Goal: Task Accomplishment & Management: Manage account settings

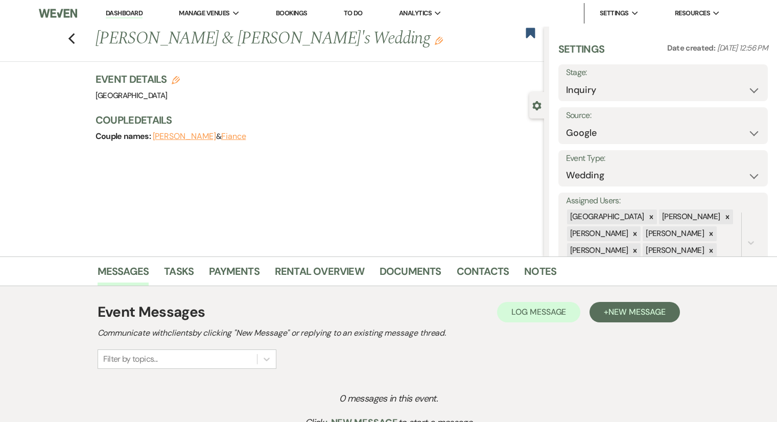
select select "6"
click at [304, 13] on link "Bookings" at bounding box center [292, 13] width 32 height 9
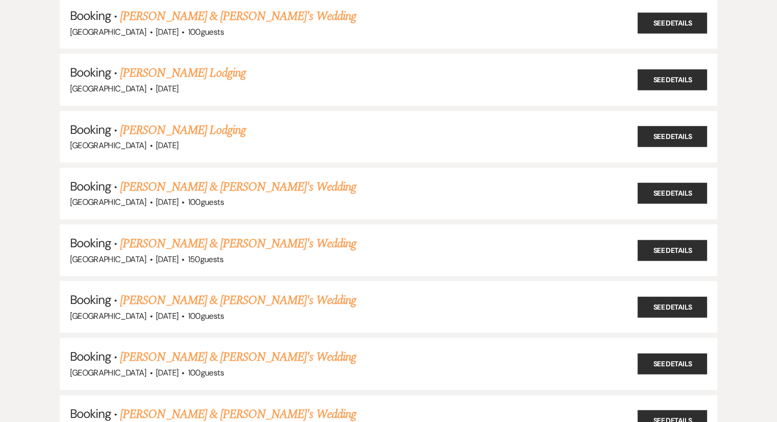
scroll to position [661, 0]
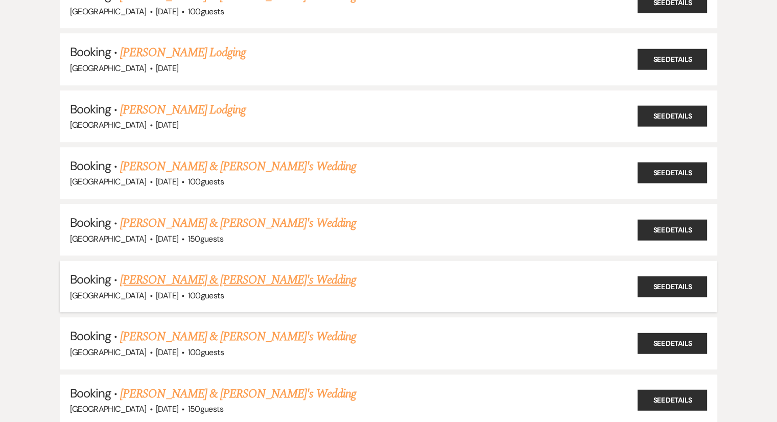
click at [215, 271] on link "[PERSON_NAME] & [PERSON_NAME]'s Wedding" at bounding box center [238, 280] width 236 height 18
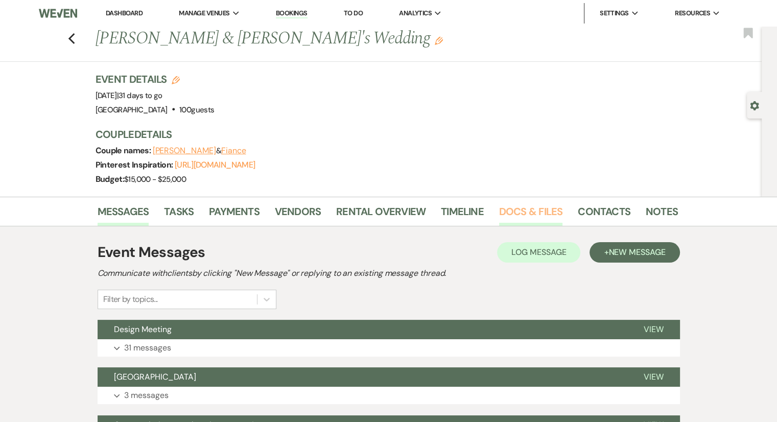
click at [531, 211] on link "Docs & Files" at bounding box center [530, 214] width 63 height 22
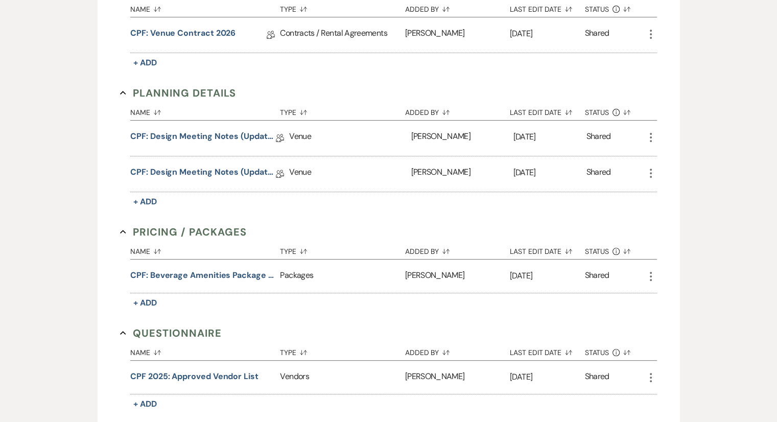
scroll to position [347, 0]
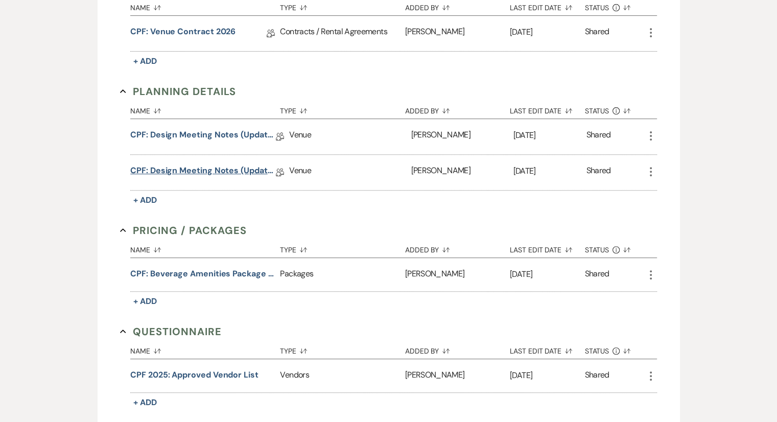
click at [201, 171] on link "CPF: Design Meeting Notes (Updated: [DATE])" at bounding box center [203, 173] width 146 height 16
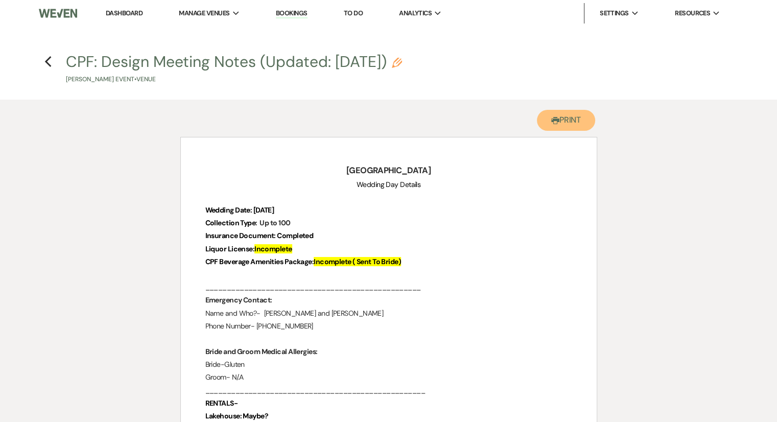
click at [564, 119] on button "Printer Print" at bounding box center [566, 120] width 59 height 21
click at [47, 64] on use "button" at bounding box center [47, 61] width 7 height 11
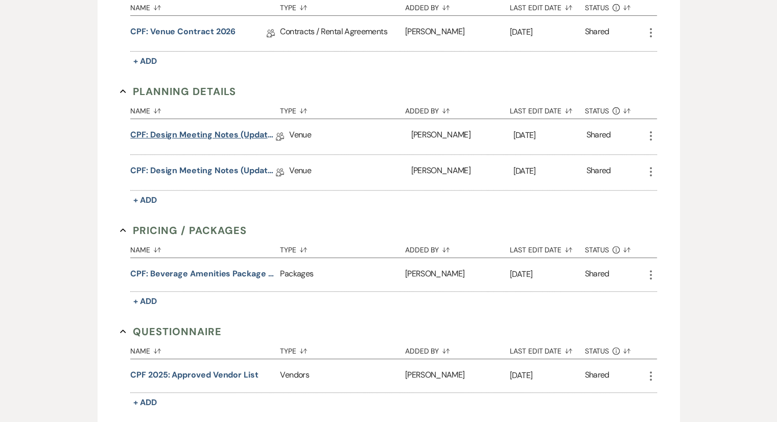
click at [222, 140] on link "CPF: Design Meeting Notes (Updated: [DATE])" at bounding box center [203, 137] width 146 height 16
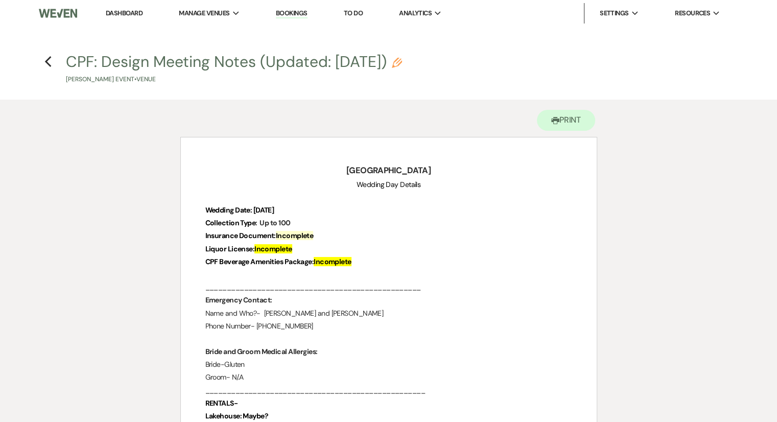
click at [124, 11] on link "Dashboard" at bounding box center [124, 13] width 37 height 9
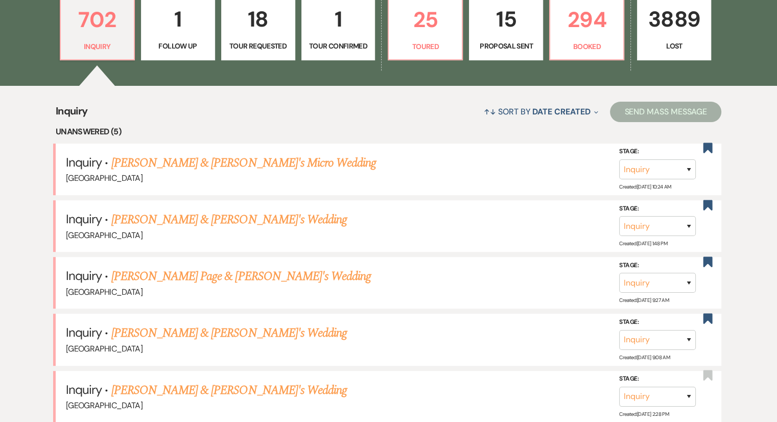
scroll to position [295, 0]
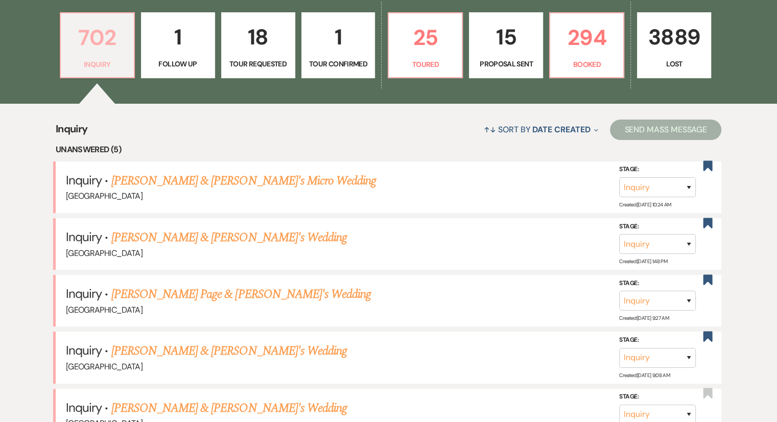
click at [110, 51] on p "702" at bounding box center [97, 37] width 61 height 34
click at [226, 289] on link "[PERSON_NAME] Page & [PERSON_NAME]'s Wedding" at bounding box center [241, 294] width 260 height 18
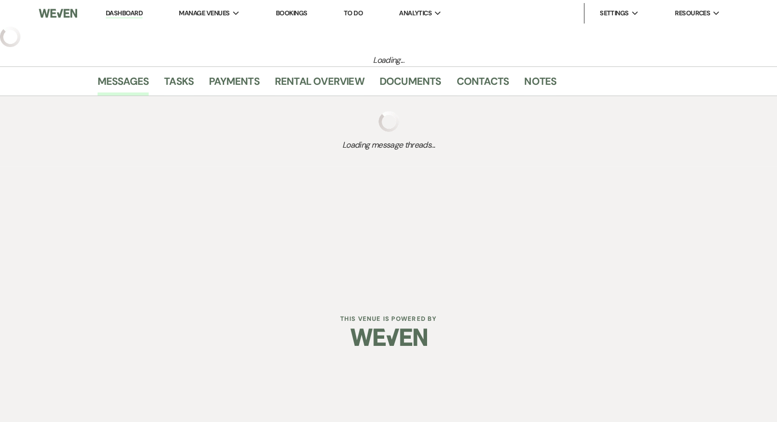
select select "14"
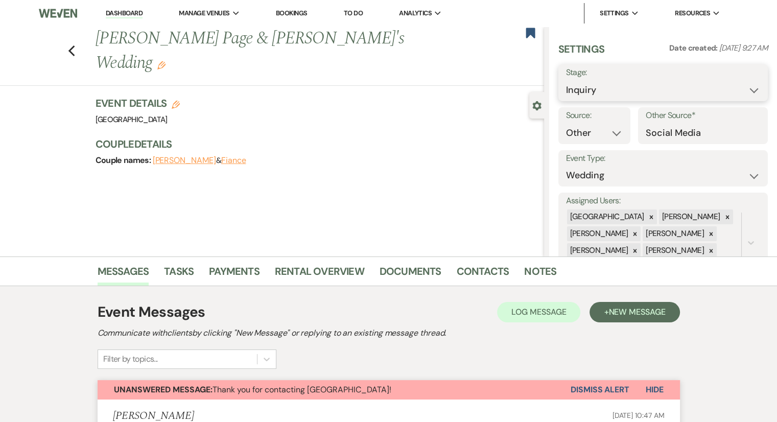
click at [611, 99] on select "Inquiry Follow Up Tour Requested Tour Confirmed Toured Proposal Sent Booked Lost" at bounding box center [663, 90] width 194 height 20
select select "8"
click at [566, 80] on select "Inquiry Follow Up Tour Requested Tour Confirmed Toured Proposal Sent Booked Lost" at bounding box center [663, 90] width 194 height 20
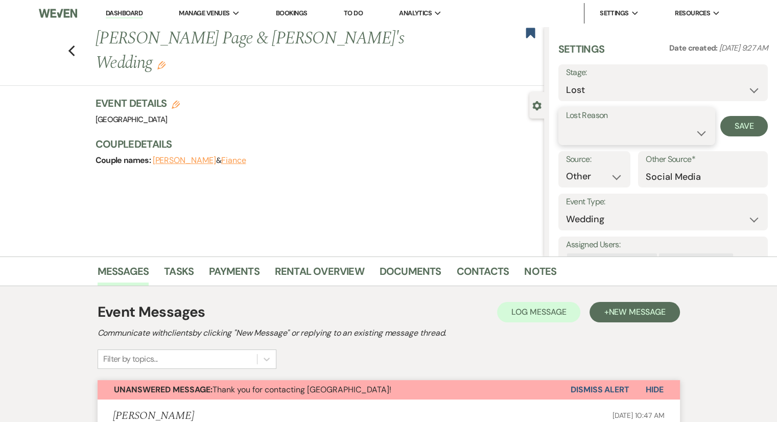
click at [605, 136] on select "Booked Elsewhere Budget Date Unavailable No Response Not a Good Match Capacity …" at bounding box center [637, 133] width 142 height 20
select select "8"
click at [566, 123] on select "Booked Elsewhere Budget Date Unavailable No Response Not a Good Match Capacity …" at bounding box center [637, 133] width 142 height 20
click at [739, 126] on button "Save" at bounding box center [745, 126] width 48 height 20
click at [76, 45] on icon "Previous" at bounding box center [72, 51] width 8 height 12
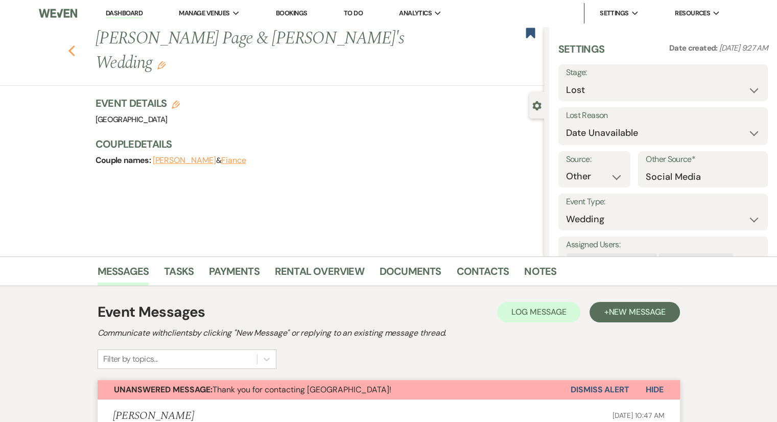
select select "8"
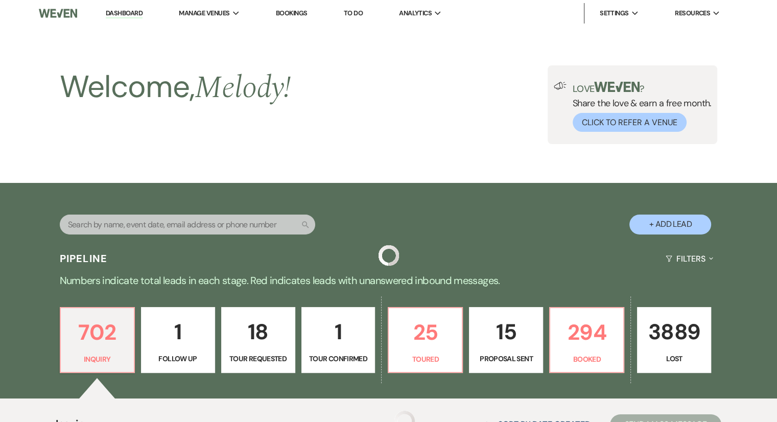
scroll to position [295, 0]
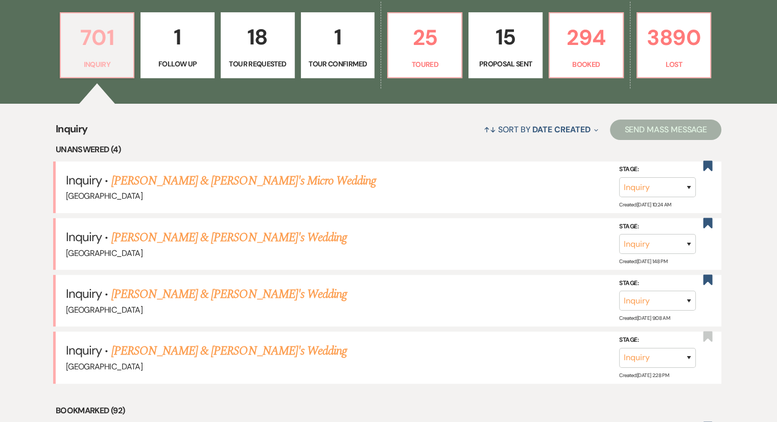
click at [78, 42] on p "701" at bounding box center [97, 37] width 61 height 34
click at [195, 228] on link "[PERSON_NAME] & [PERSON_NAME]'s Wedding" at bounding box center [229, 237] width 236 height 18
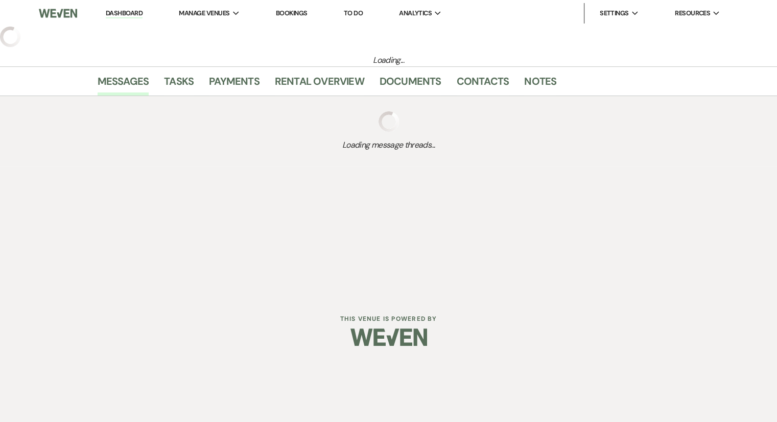
select select "6"
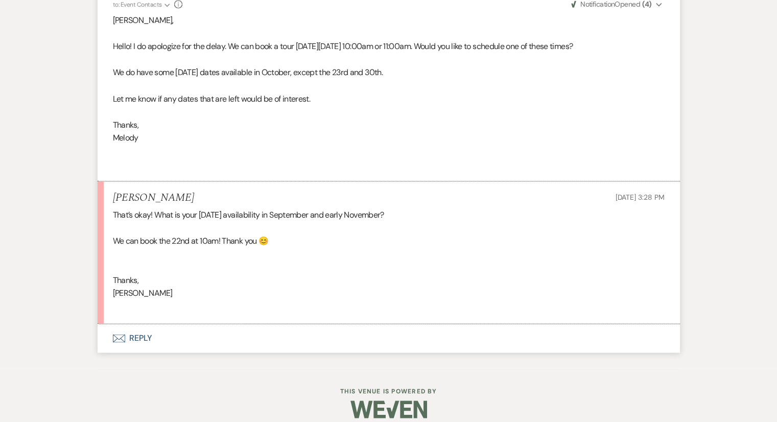
scroll to position [1430, 0]
